Goal: Information Seeking & Learning: Check status

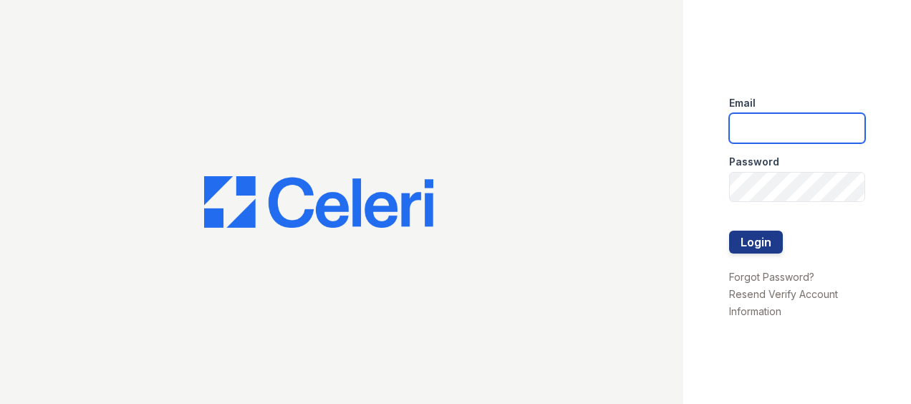
type input "888atgrandhopepark@trinity-pm.com"
drag, startPoint x: 0, startPoint y: 0, endPoint x: 776, endPoint y: 116, distance: 784.6
click at [776, 116] on input "888atgrandhopepark@trinity-pm.com" at bounding box center [797, 128] width 136 height 30
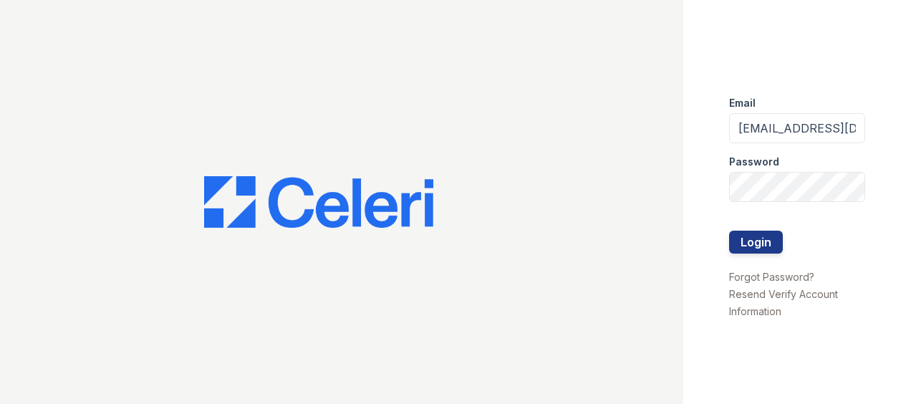
click at [694, 126] on div "Email 888atgrandhopepark@trinity-pm.com Password Login Forgot Password? Resend …" at bounding box center [797, 202] width 228 height 404
click at [561, 175] on div "Email 888atgrandhopepark@trinity-pm.com Password Login Forgot Password? Resend …" at bounding box center [455, 202] width 911 height 404
click at [729, 230] on button "Login" at bounding box center [756, 241] width 54 height 23
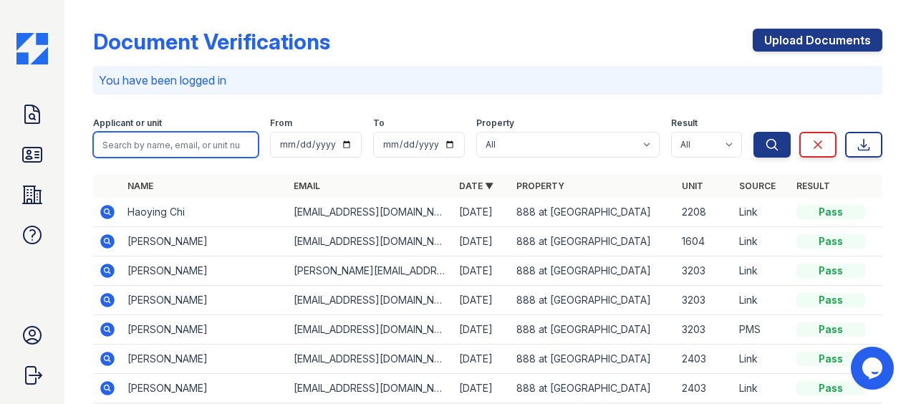
click at [208, 156] on input "search" at bounding box center [175, 145] width 165 height 26
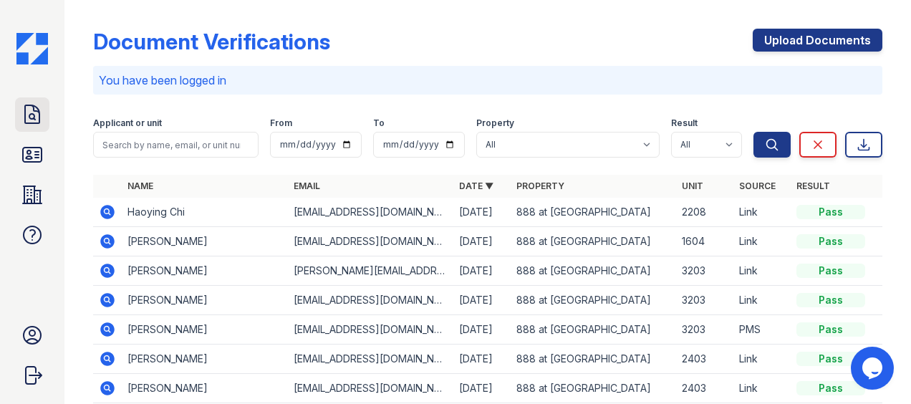
click at [22, 114] on icon at bounding box center [32, 114] width 23 height 23
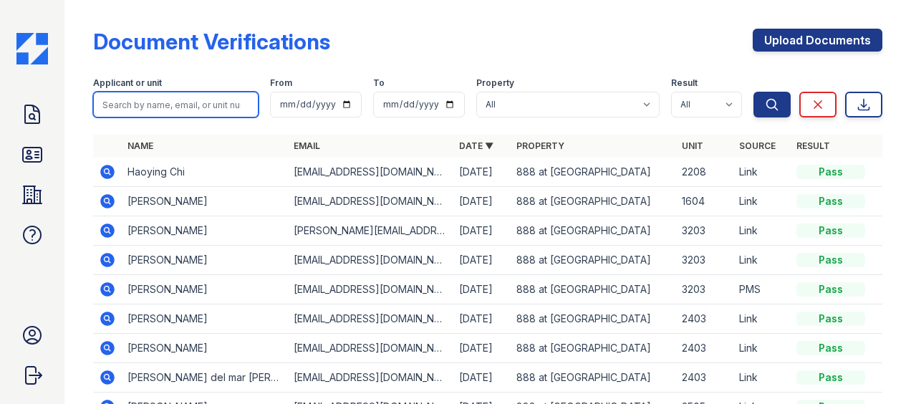
click at [182, 107] on input "search" at bounding box center [175, 105] width 165 height 26
type input "chloe"
click at [753, 92] on button "Search" at bounding box center [771, 105] width 37 height 26
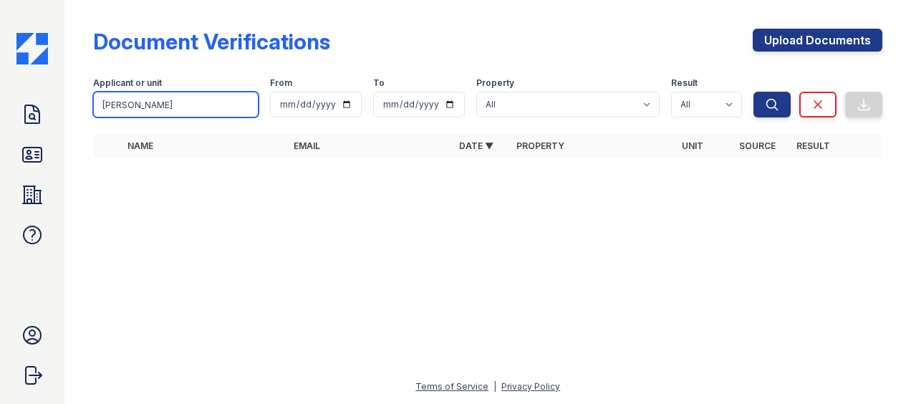
drag, startPoint x: 181, startPoint y: 105, endPoint x: -3, endPoint y: 126, distance: 185.2
click at [0, 126] on html "Doc Verifications ID Verifications Properties FAQ 888 Grand Hope Park Trinity P…" at bounding box center [455, 202] width 911 height 404
type input "yang"
click at [753, 92] on button "Search" at bounding box center [771, 105] width 37 height 26
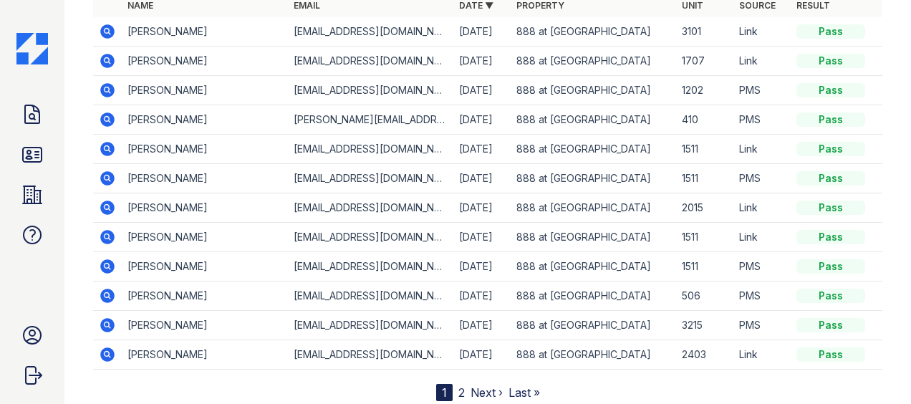
scroll to position [161, 0]
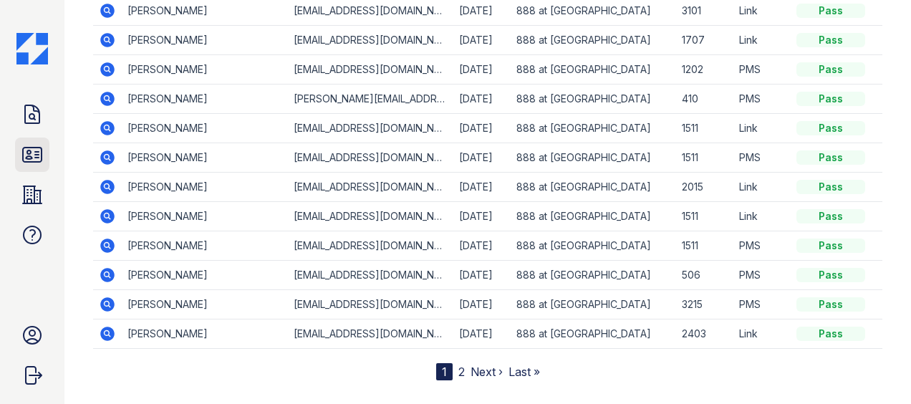
click at [37, 170] on link "ID Verifications" at bounding box center [32, 154] width 34 height 34
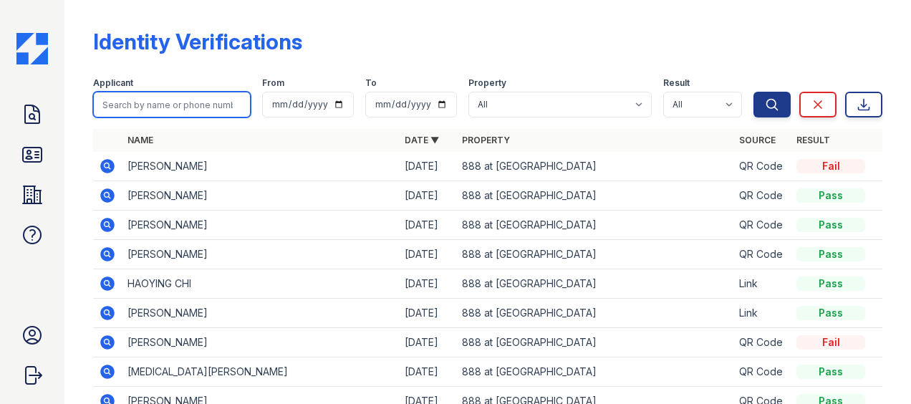
click at [174, 112] on input "search" at bounding box center [171, 105] width 157 height 26
type input "chloe"
click at [753, 92] on button "Search" at bounding box center [771, 105] width 37 height 26
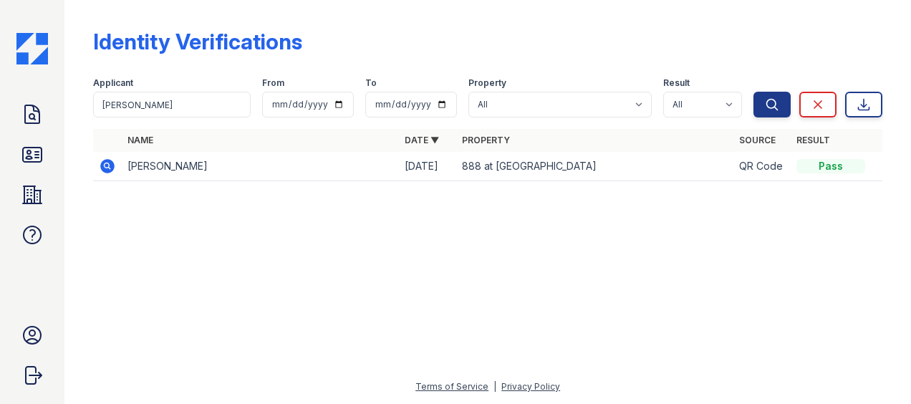
click at [111, 172] on icon at bounding box center [107, 165] width 17 height 17
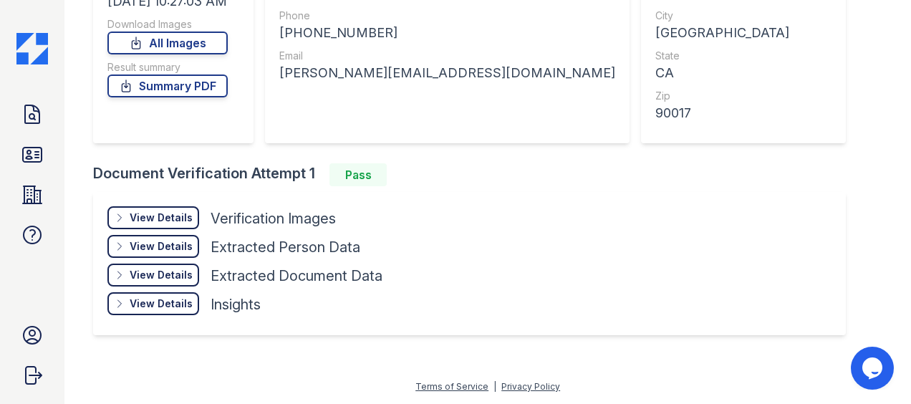
scroll to position [217, 0]
click at [178, 218] on div "View Details" at bounding box center [161, 218] width 63 height 14
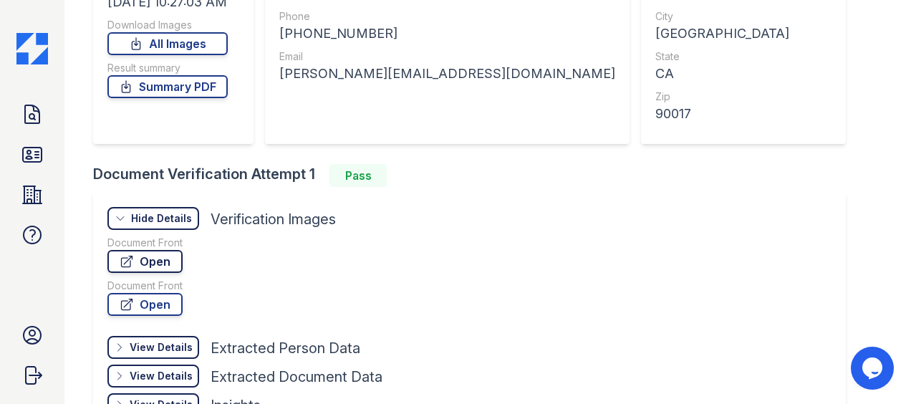
click at [156, 267] on link "Open" at bounding box center [144, 261] width 75 height 23
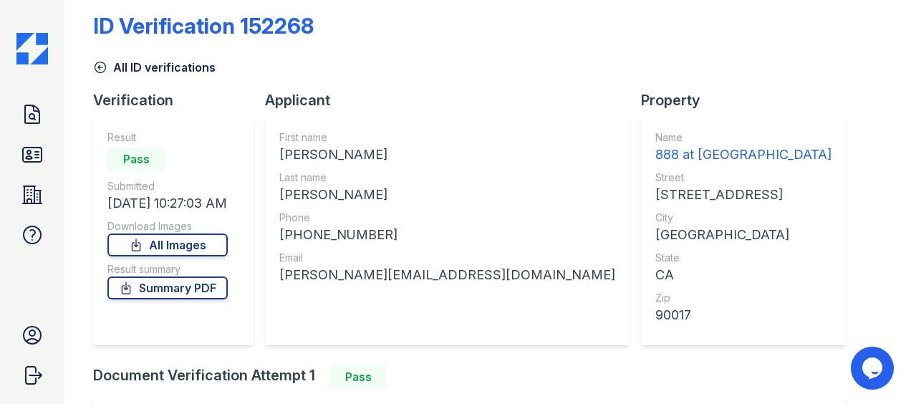
scroll to position [3, 0]
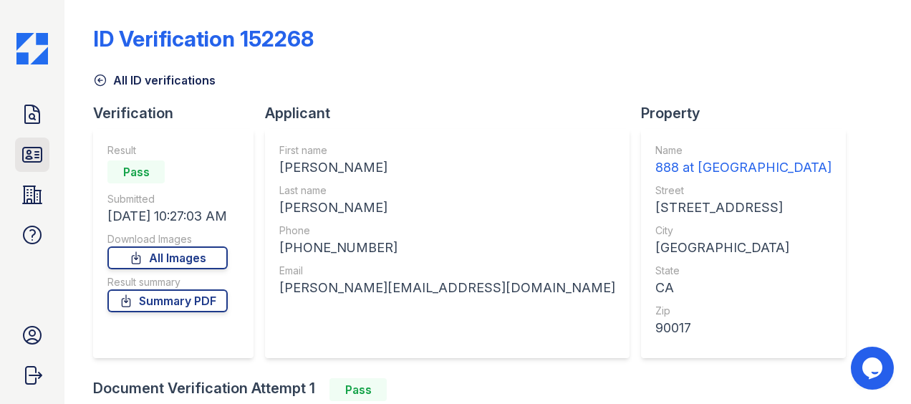
click at [33, 148] on icon at bounding box center [32, 154] width 23 height 23
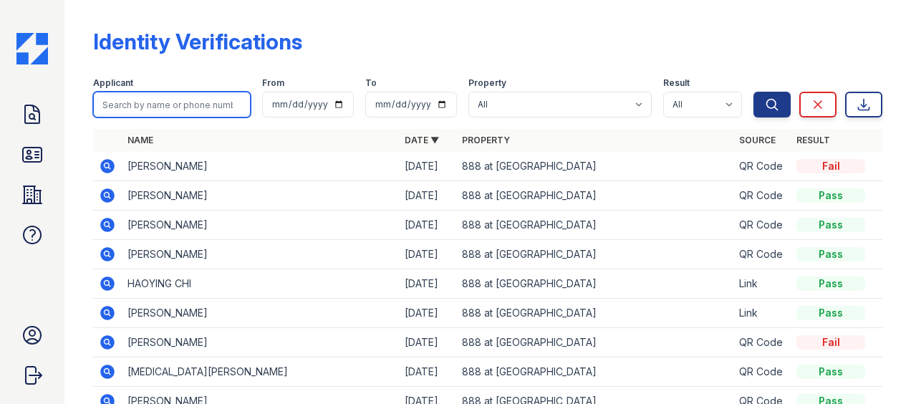
click at [202, 110] on input "search" at bounding box center [171, 105] width 157 height 26
type input "chloe"
click at [753, 92] on button "Search" at bounding box center [771, 105] width 37 height 26
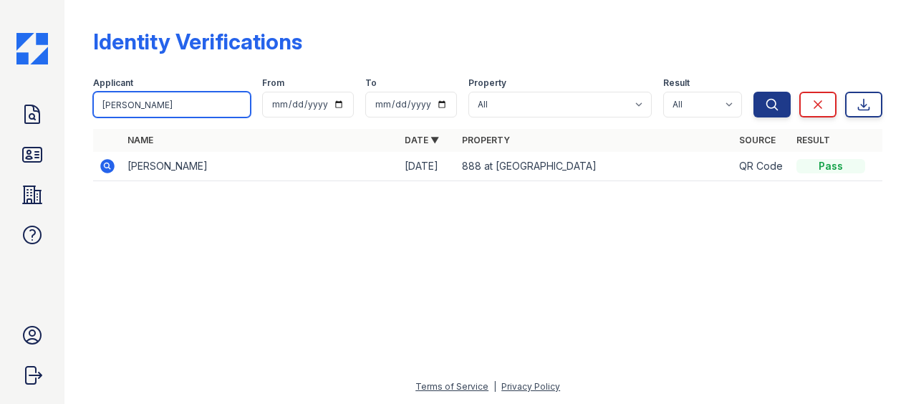
type input "chloe yang"
click at [753, 92] on button "Search" at bounding box center [771, 105] width 37 height 26
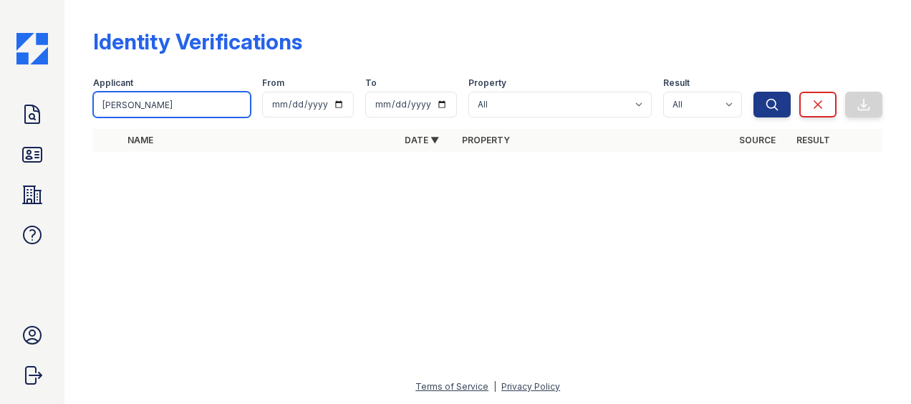
click at [160, 102] on input "chloe yang" at bounding box center [171, 105] width 157 height 26
type input "chloe"
click at [753, 92] on button "Search" at bounding box center [771, 105] width 37 height 26
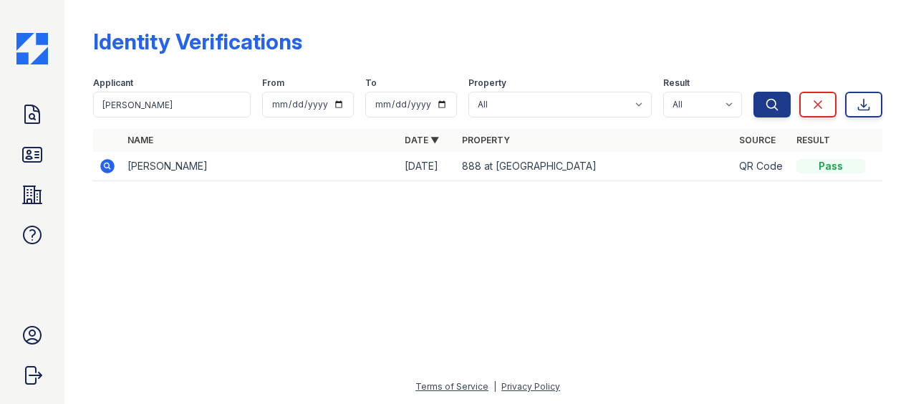
click at [101, 169] on icon at bounding box center [107, 166] width 14 height 14
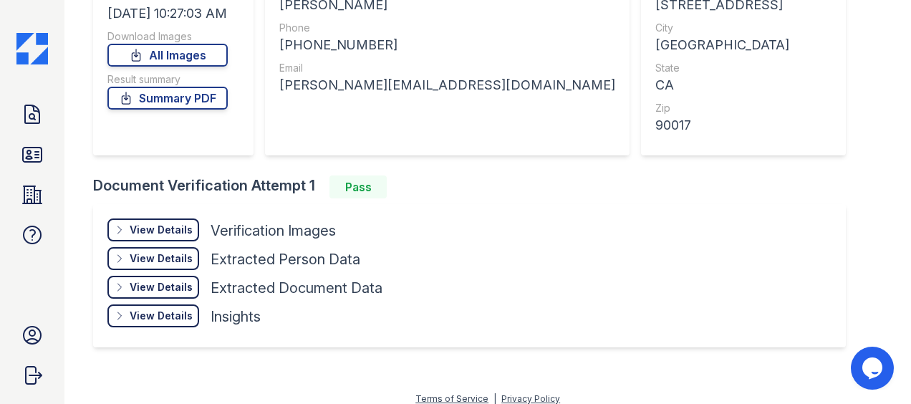
scroll to position [218, 0]
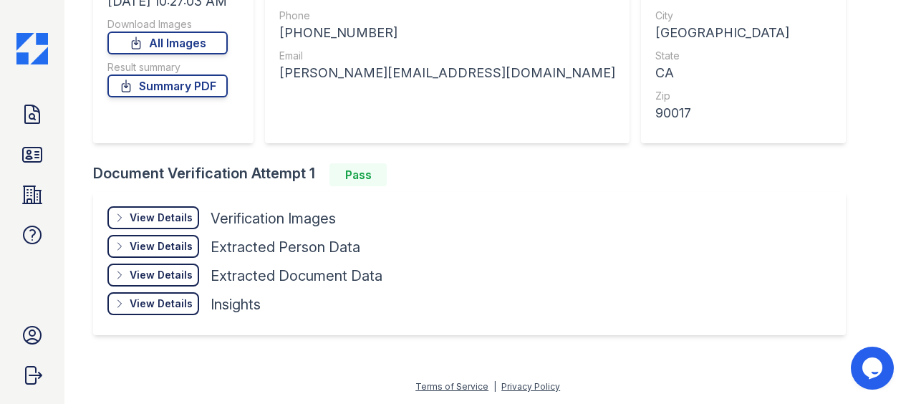
click at [172, 243] on div "View Details" at bounding box center [161, 246] width 63 height 14
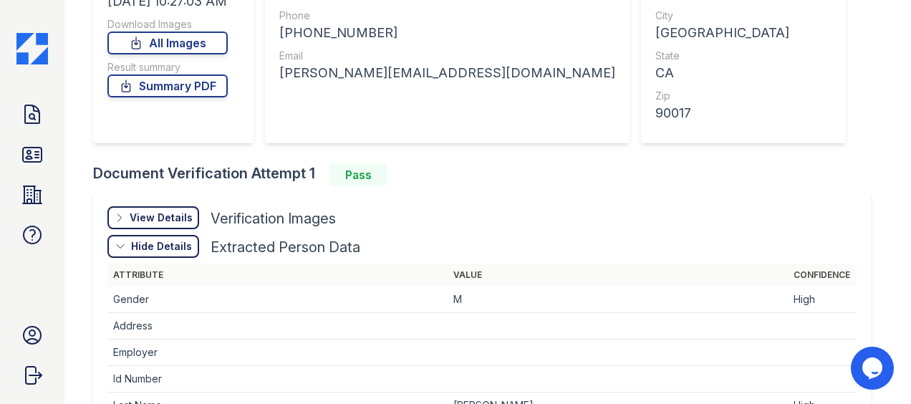
click at [170, 216] on div "View Details" at bounding box center [161, 217] width 63 height 14
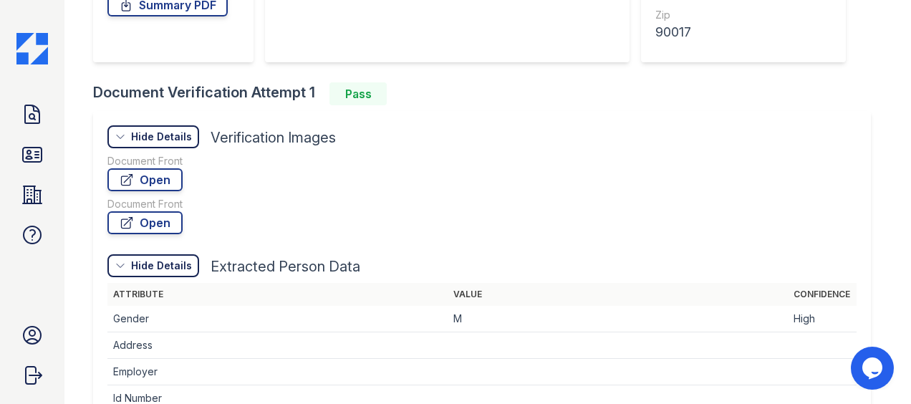
scroll to position [232, 0]
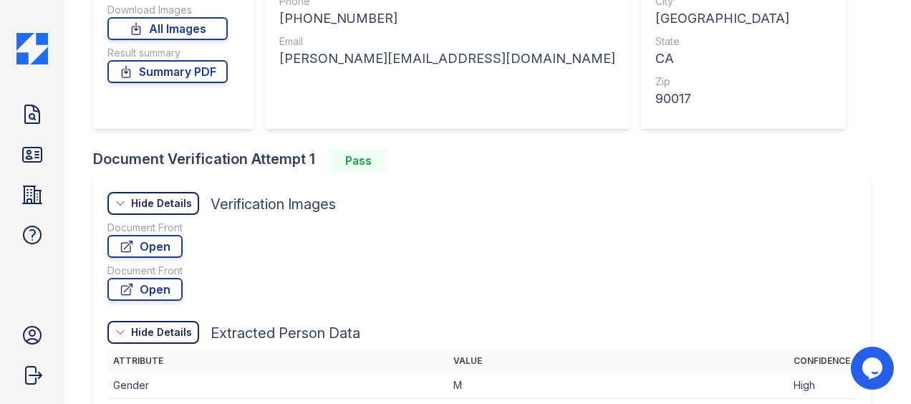
click at [176, 210] on div "Hide Details Details" at bounding box center [153, 203] width 92 height 23
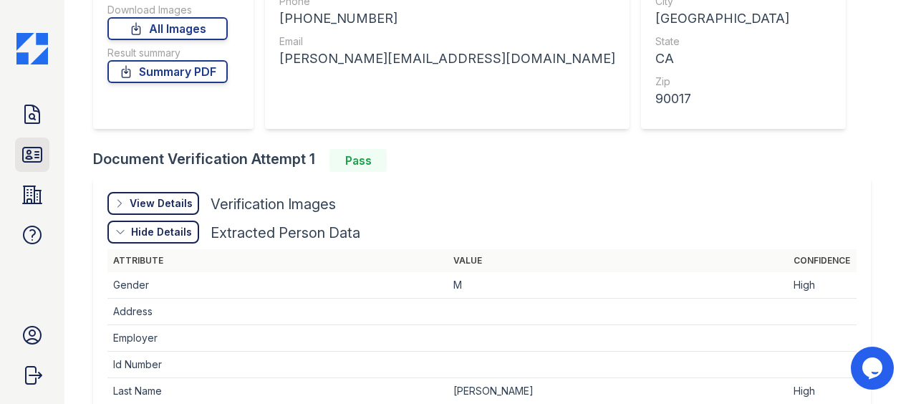
click at [41, 150] on icon at bounding box center [32, 154] width 19 height 14
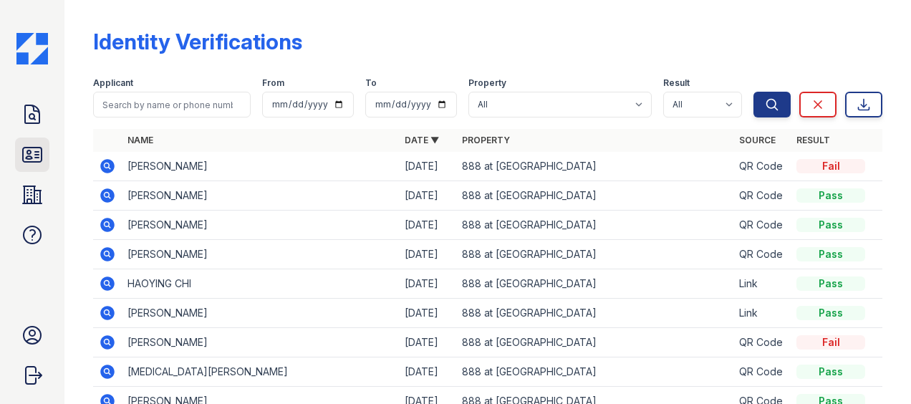
click at [42, 150] on icon at bounding box center [32, 154] width 23 height 23
